Goal: Task Accomplishment & Management: Manage account settings

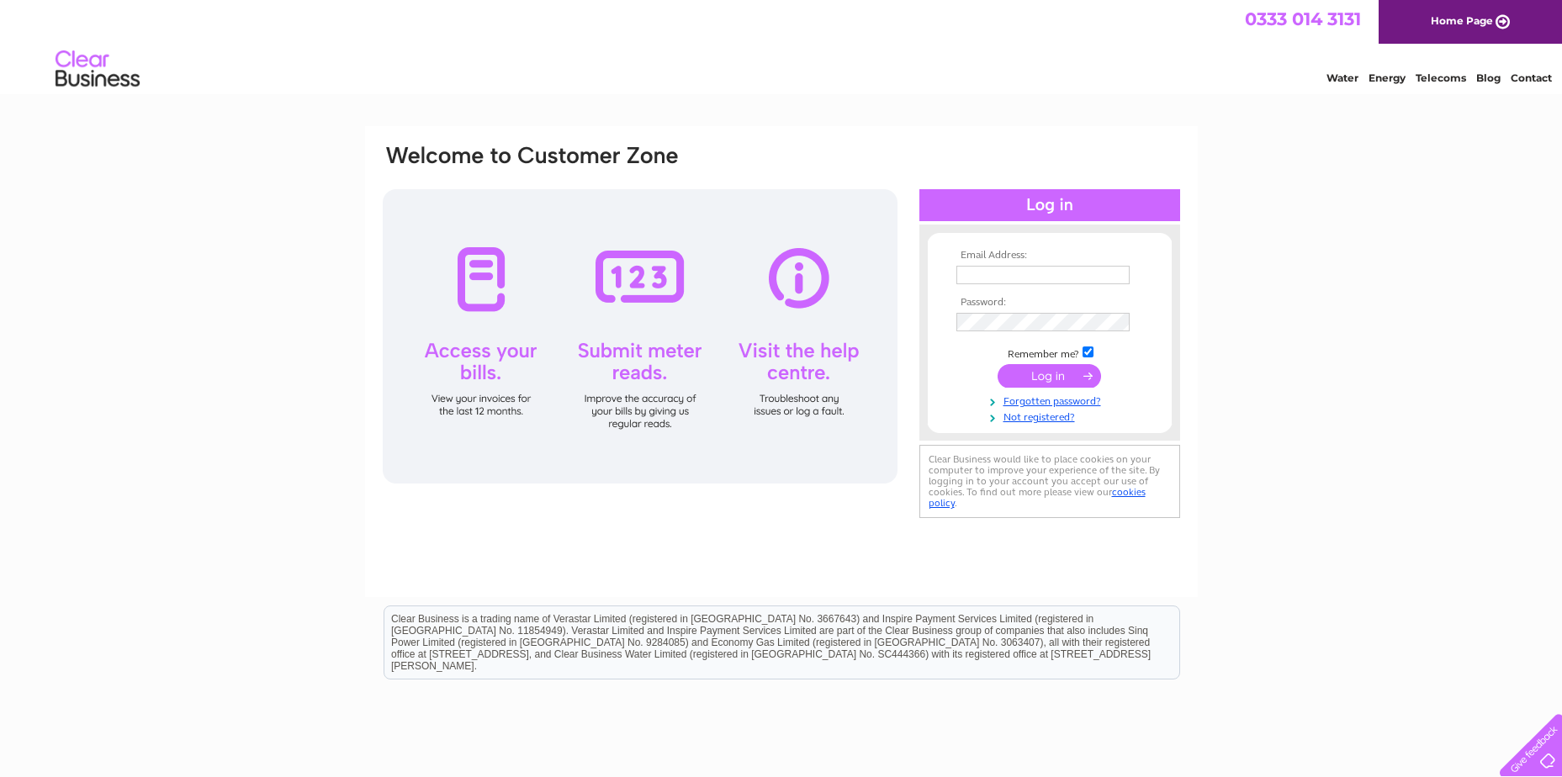
type input "[EMAIL_ADDRESS][DOMAIN_NAME]"
click at [1050, 375] on input "submit" at bounding box center [1048, 376] width 103 height 24
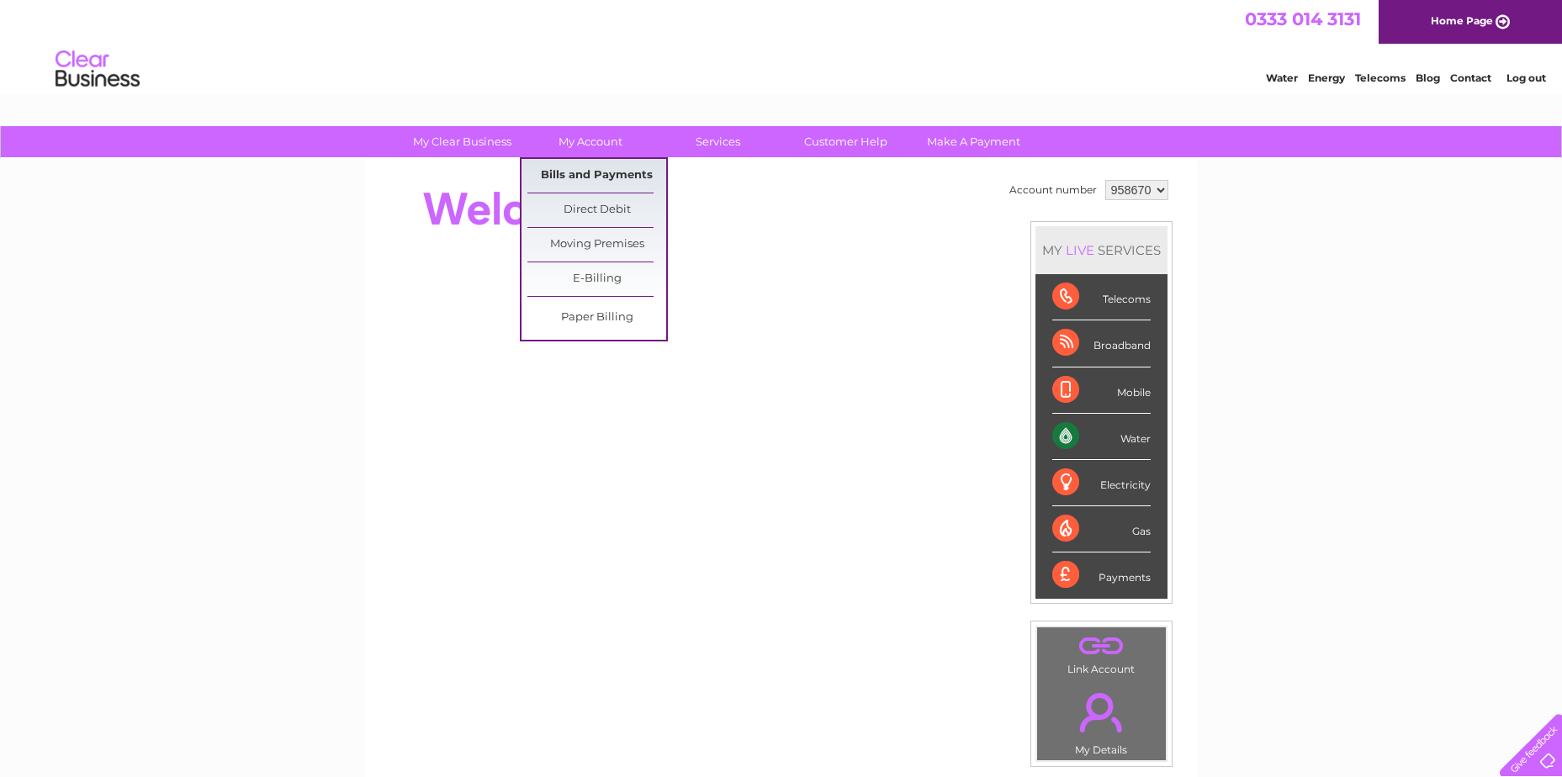
click at [577, 169] on link "Bills and Payments" at bounding box center [596, 176] width 139 height 34
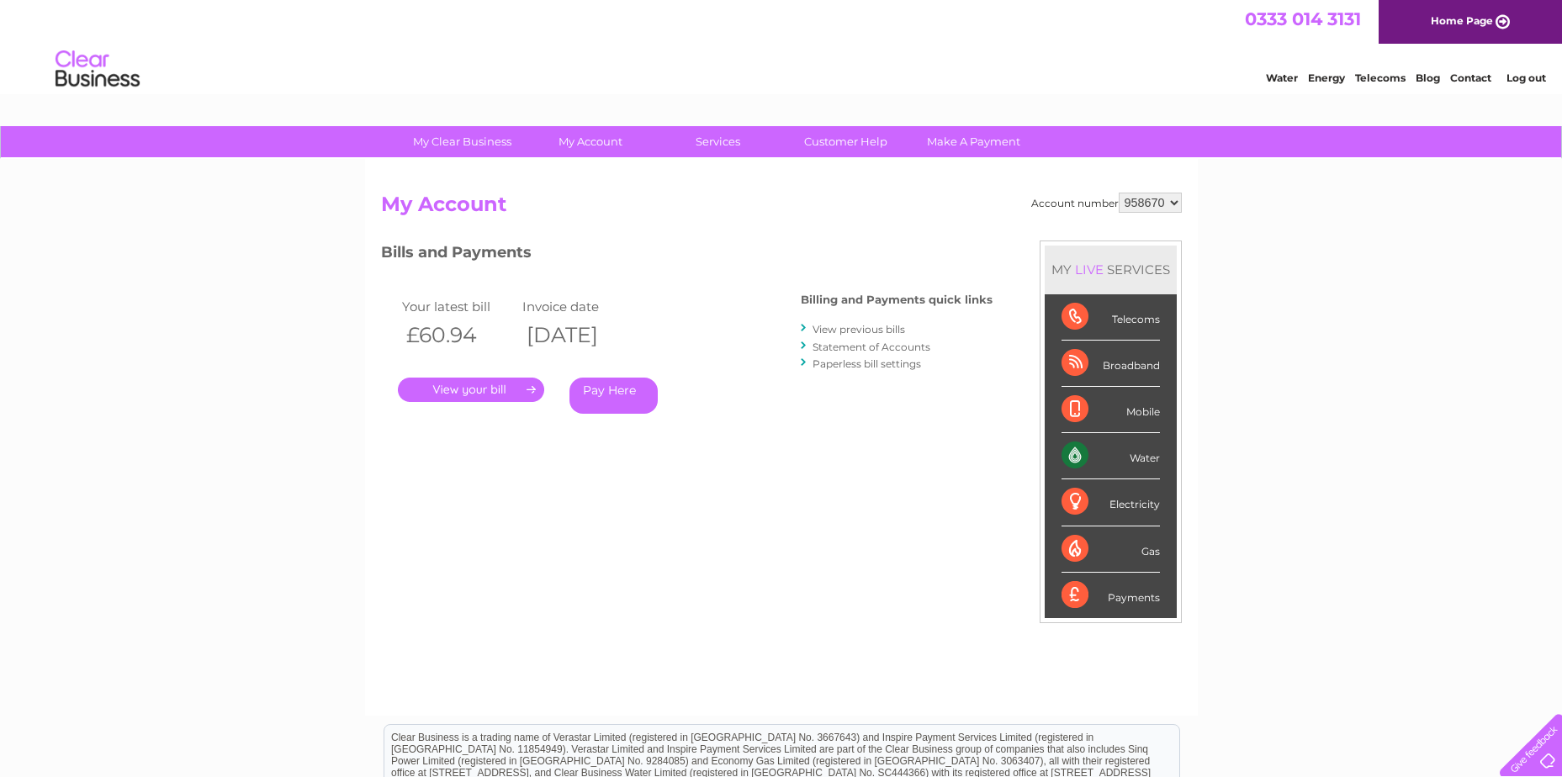
click at [451, 384] on link "." at bounding box center [471, 390] width 146 height 24
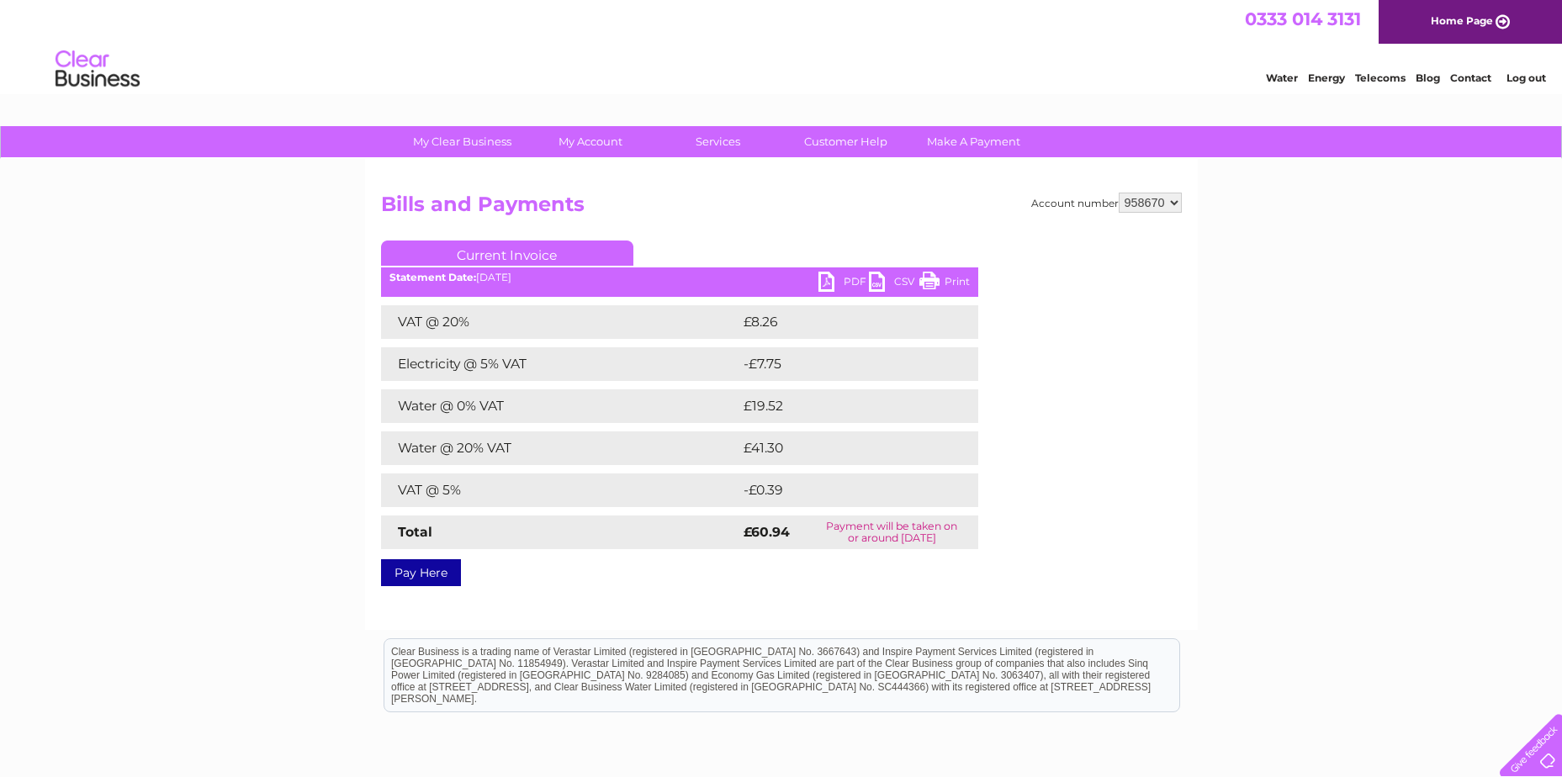
click at [484, 251] on link "Current Invoice" at bounding box center [507, 253] width 252 height 25
click at [847, 278] on link "PDF" at bounding box center [843, 284] width 50 height 24
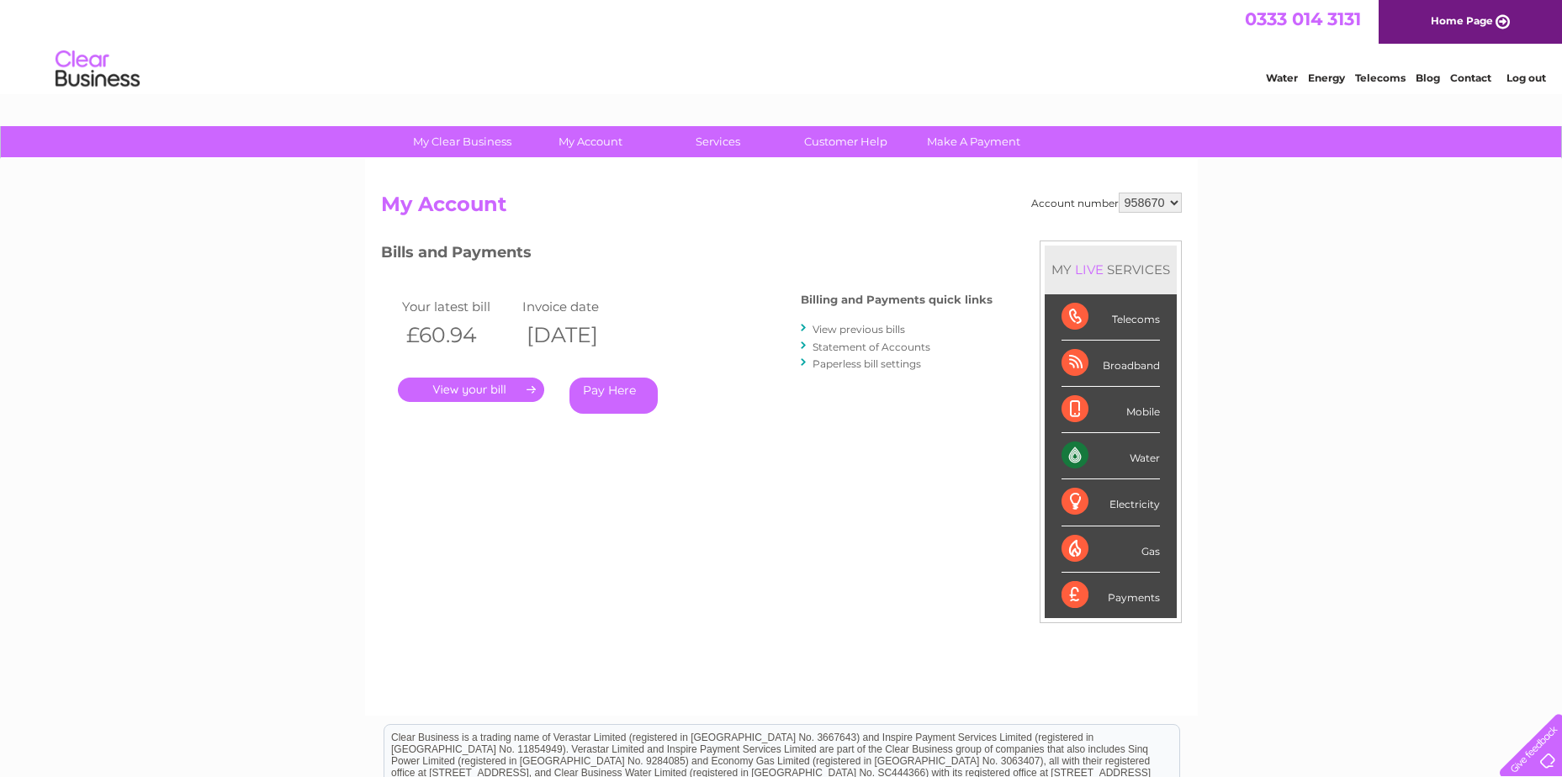
click at [876, 326] on link "View previous bills" at bounding box center [858, 329] width 93 height 13
click at [831, 325] on link "View previous bills" at bounding box center [858, 329] width 93 height 13
click at [835, 347] on link "Statement of Accounts" at bounding box center [871, 347] width 118 height 13
click at [839, 366] on link "Paperless bill settings" at bounding box center [866, 363] width 108 height 13
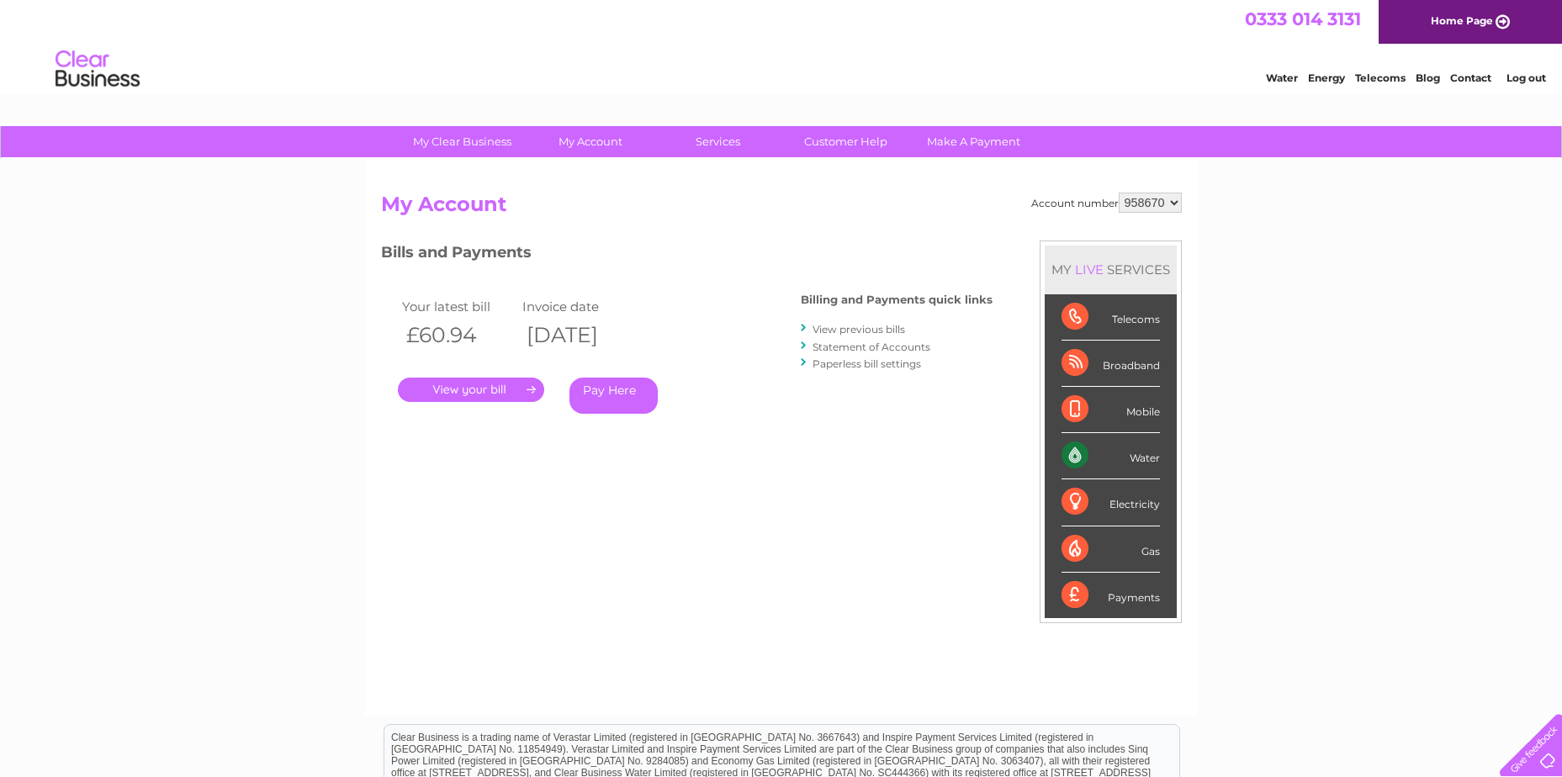
click at [427, 386] on link "." at bounding box center [471, 390] width 146 height 24
click at [491, 388] on link "." at bounding box center [471, 390] width 146 height 24
click at [1529, 73] on link "Log out" at bounding box center [1526, 77] width 40 height 13
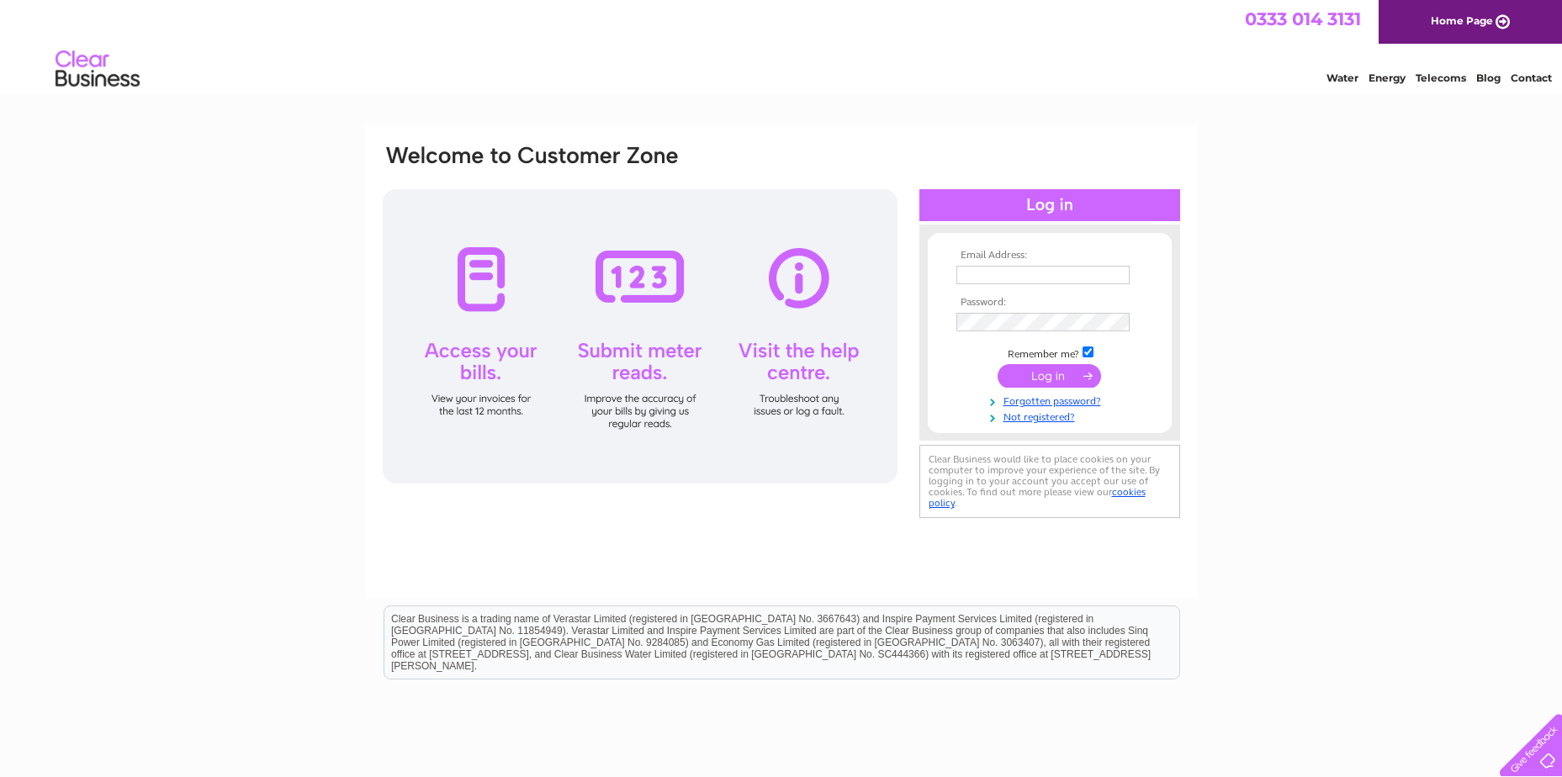
type input "[EMAIL_ADDRESS][DOMAIN_NAME]"
click at [1314, 317] on div "Email Address: [EMAIL_ADDRESS][DOMAIN_NAME] Password: Forgotten password?" at bounding box center [781, 505] width 1562 height 759
click at [1466, 22] on link "Home Page" at bounding box center [1469, 22] width 183 height 44
